Goal: Transaction & Acquisition: Purchase product/service

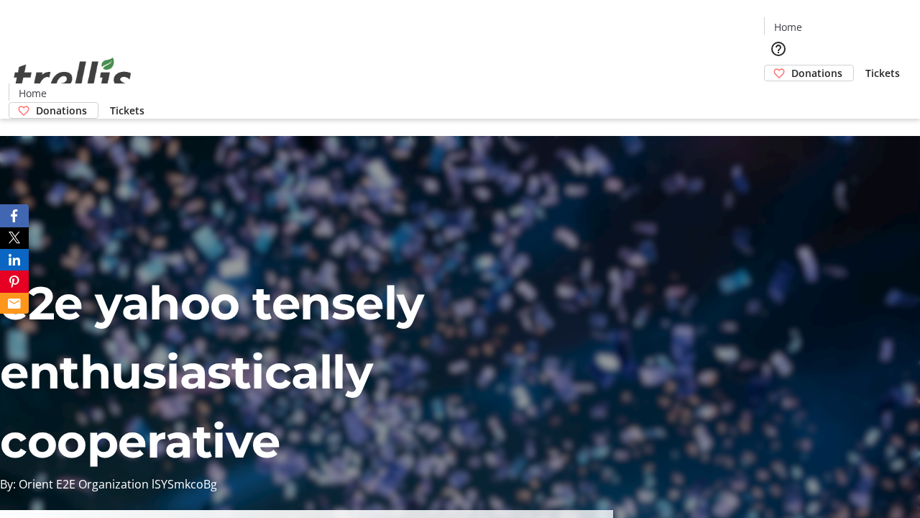
click at [791, 65] on span "Donations" at bounding box center [816, 72] width 51 height 15
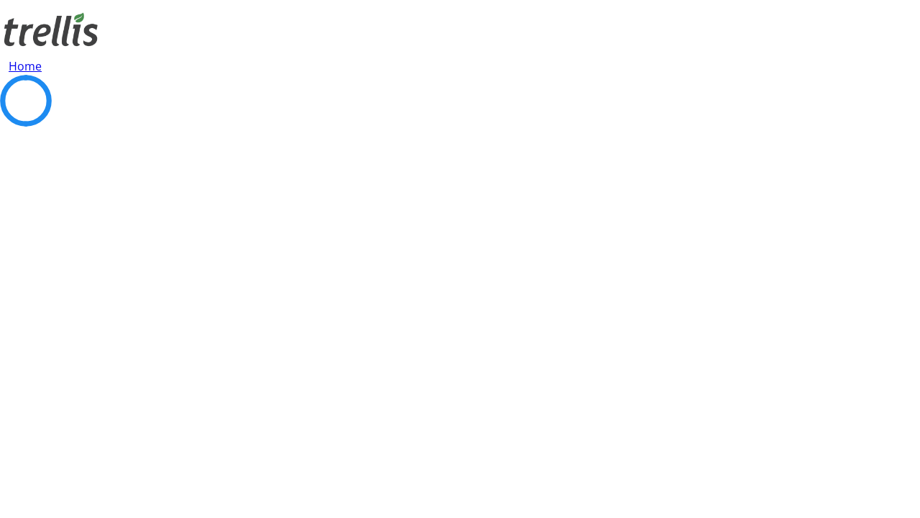
select select "CA"
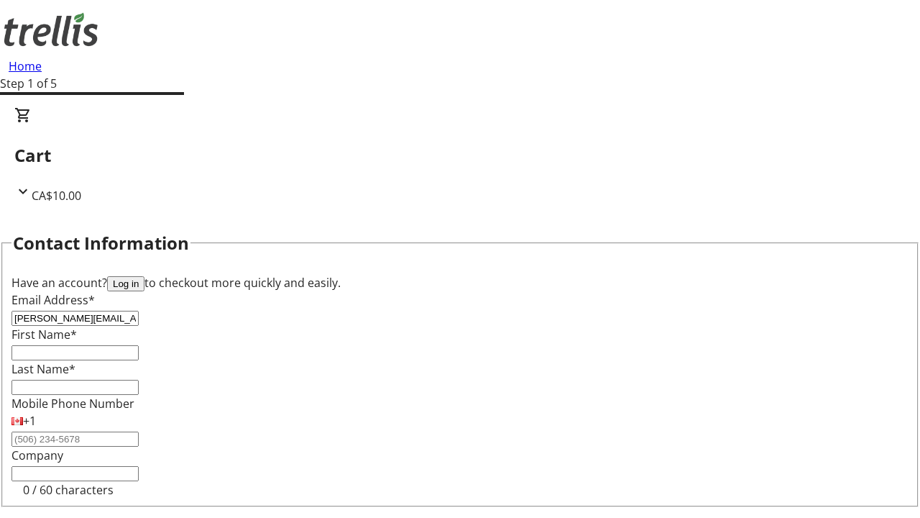
type input "[PERSON_NAME][EMAIL_ADDRESS][DOMAIN_NAME]"
type input "[PERSON_NAME]"
type input "[STREET_ADDRESS][PERSON_NAME]"
type input "Kelowna"
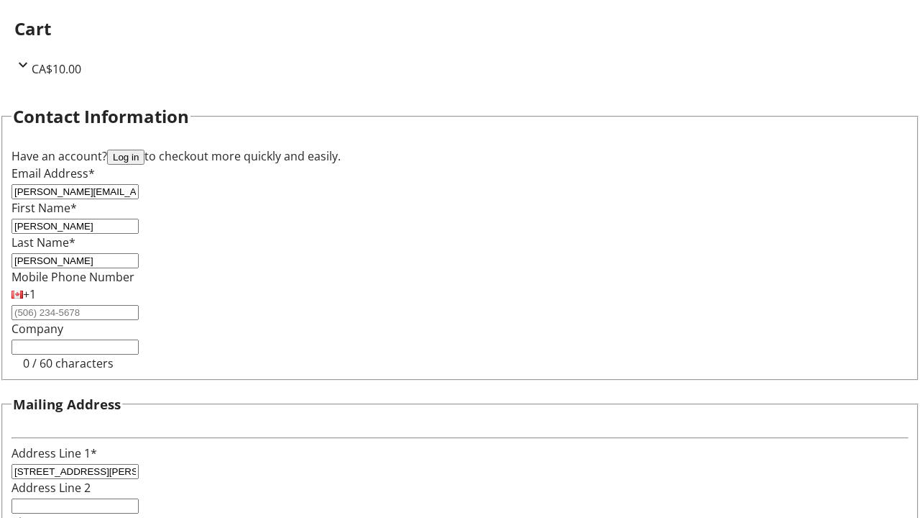
select select "BC"
type input "Kelowna"
type input "V1Y 0C2"
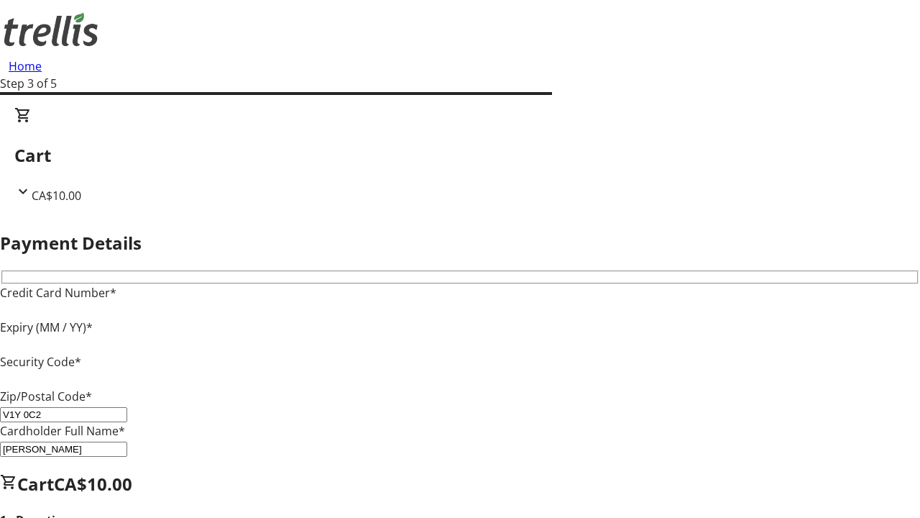
type input "V1Y 0C2"
